Goal: Information Seeking & Learning: Learn about a topic

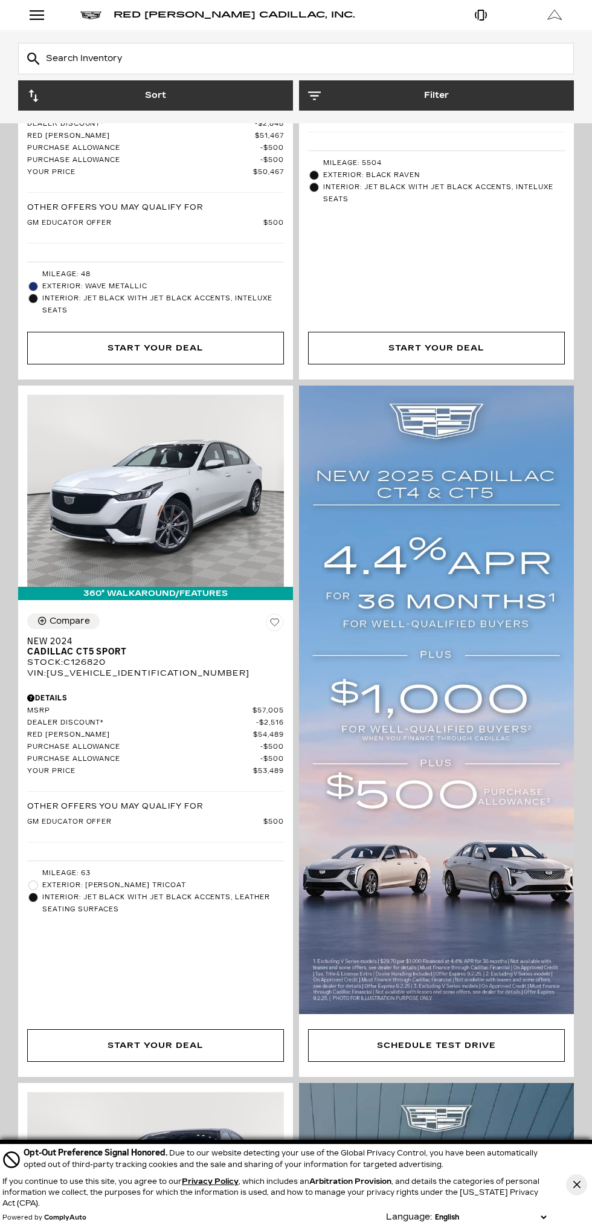
scroll to position [583, 0]
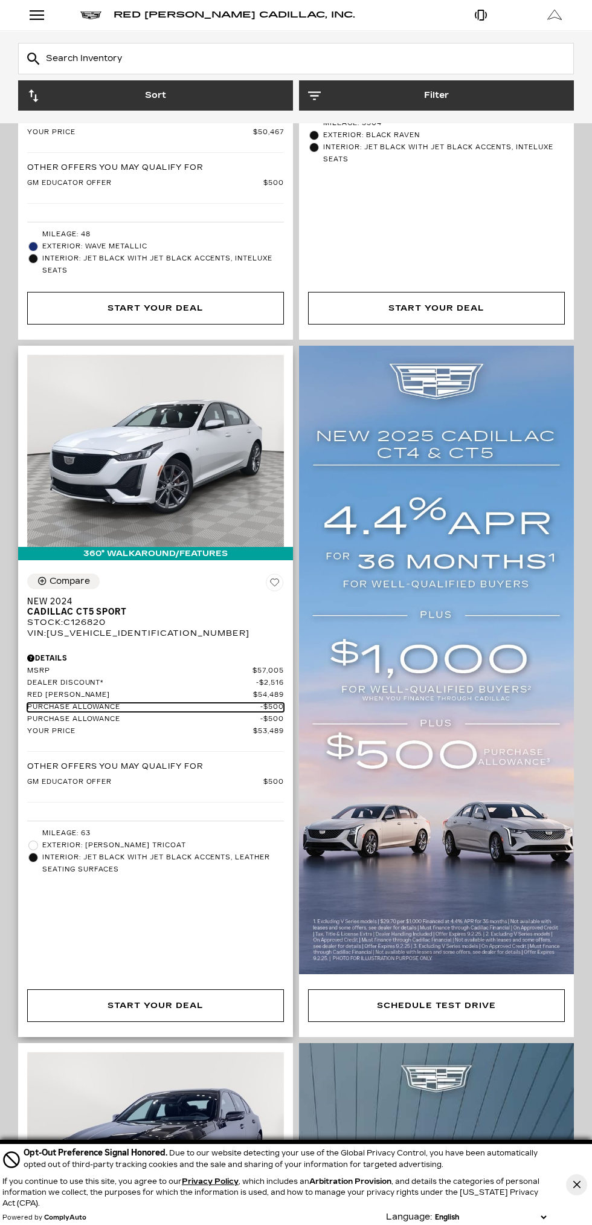
click at [125, 703] on span "Purchase Allowance" at bounding box center [143, 707] width 233 height 9
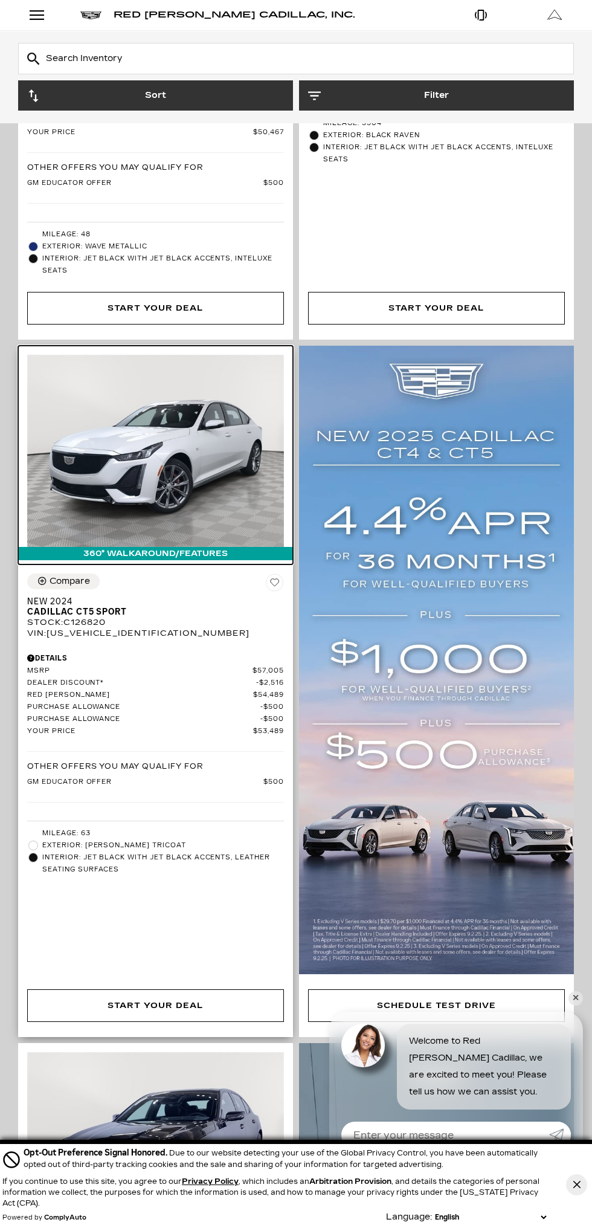
click at [169, 475] on img at bounding box center [155, 451] width 257 height 192
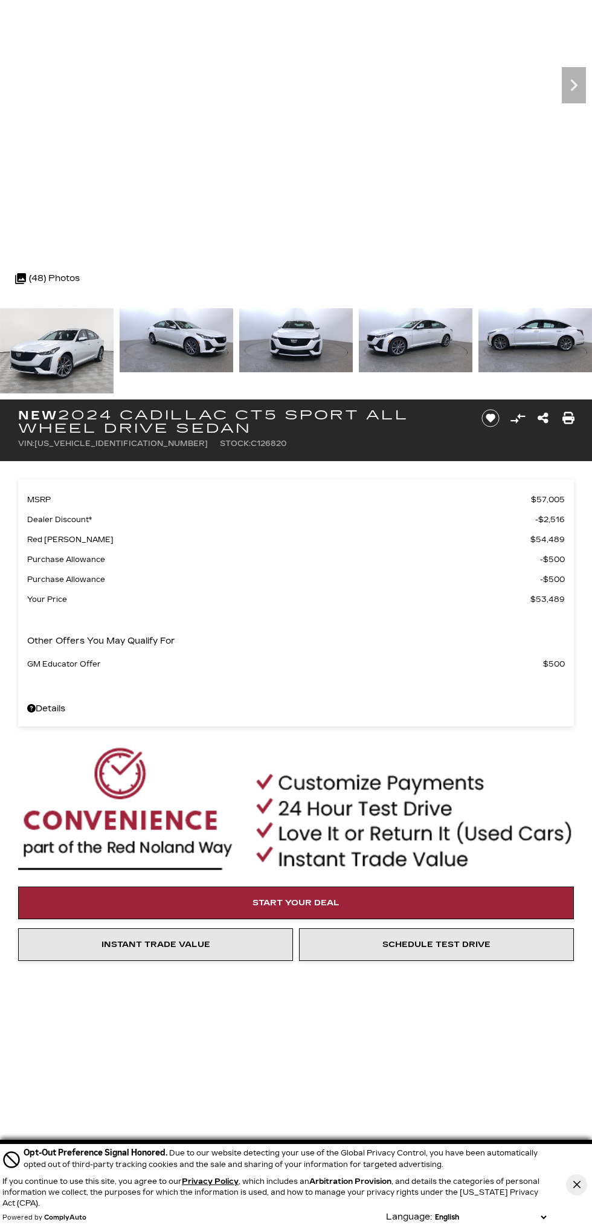
scroll to position [147, 0]
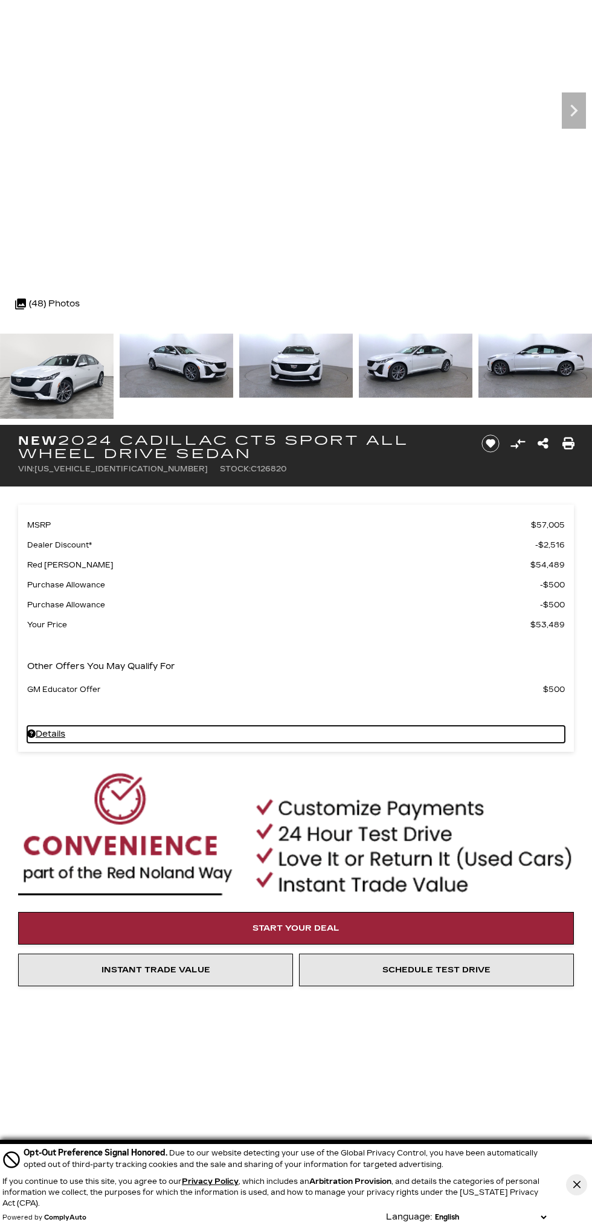
click at [56, 733] on link "Details" at bounding box center [296, 734] width 538 height 17
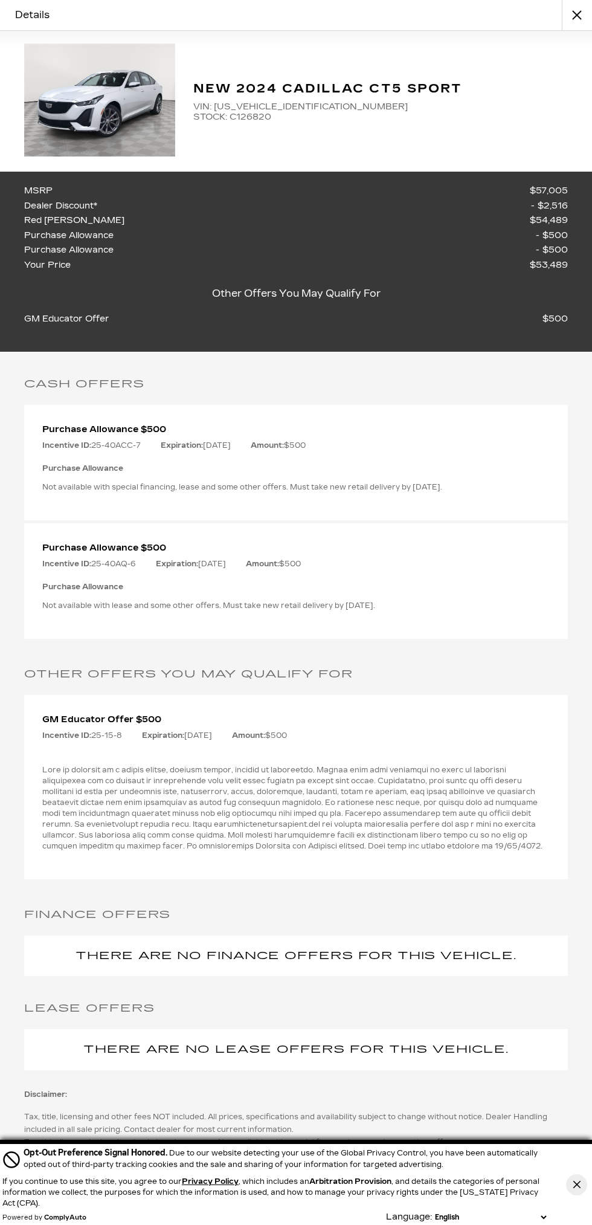
scroll to position [0, 0]
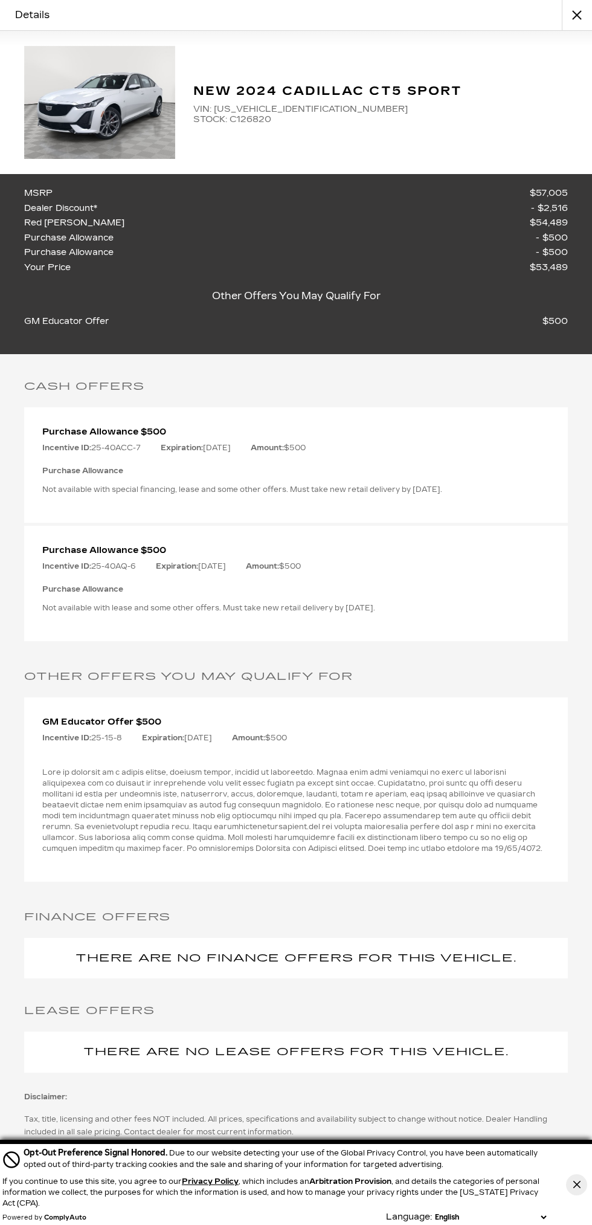
click at [261, 106] on span "VIN: [US_VEHICLE_IDENTIFICATION_NUMBER]" at bounding box center [380, 109] width 375 height 10
